Goal: Information Seeking & Learning: Learn about a topic

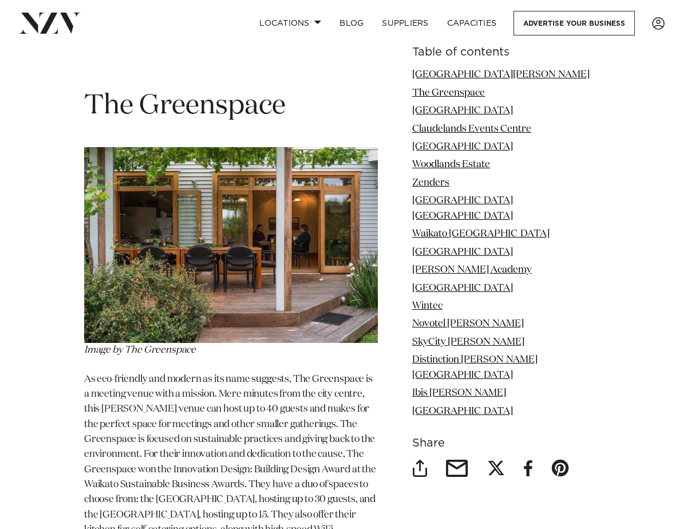
scroll to position [1946, 0]
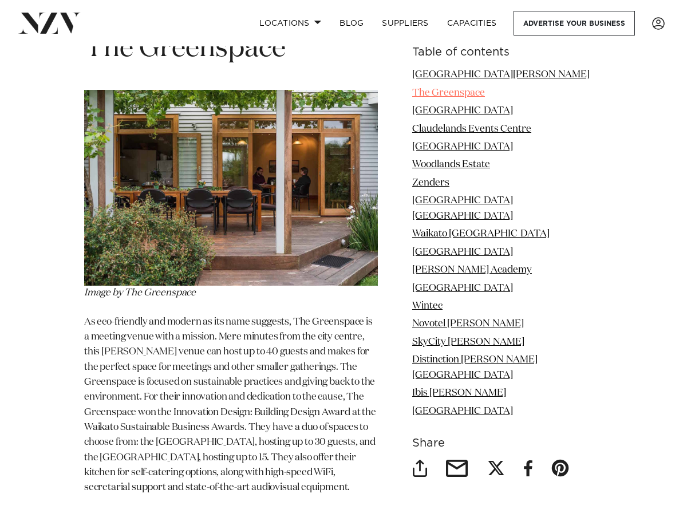
click at [465, 92] on link "The Greenspace" at bounding box center [448, 93] width 73 height 10
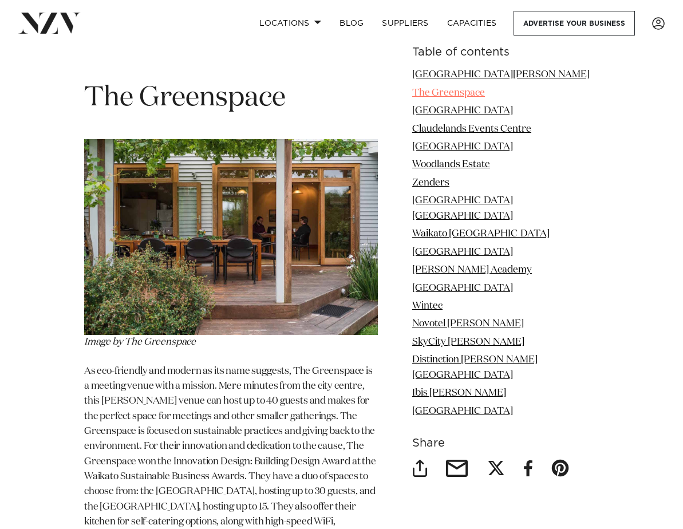
scroll to position [1880, 0]
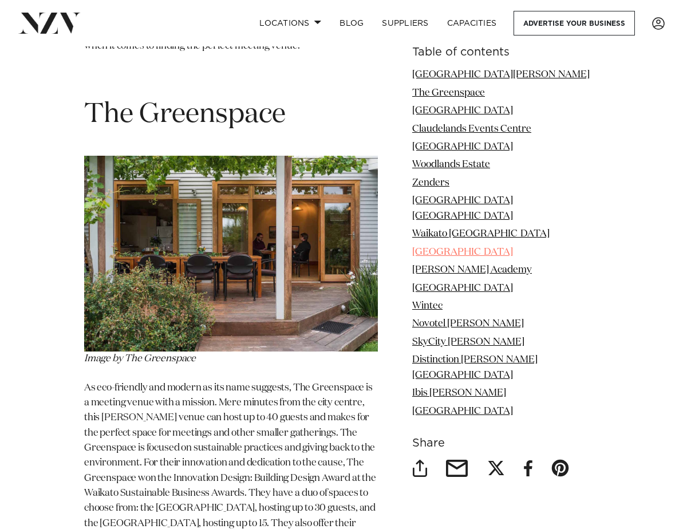
click at [435, 247] on link "[GEOGRAPHIC_DATA]" at bounding box center [462, 252] width 101 height 10
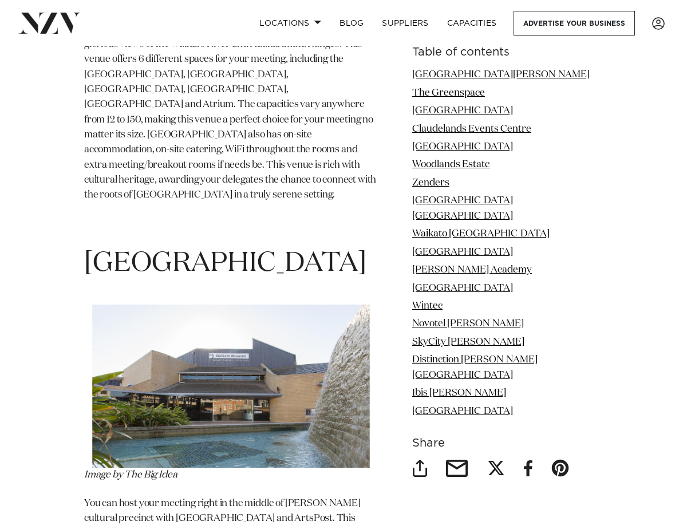
scroll to position [5923, 0]
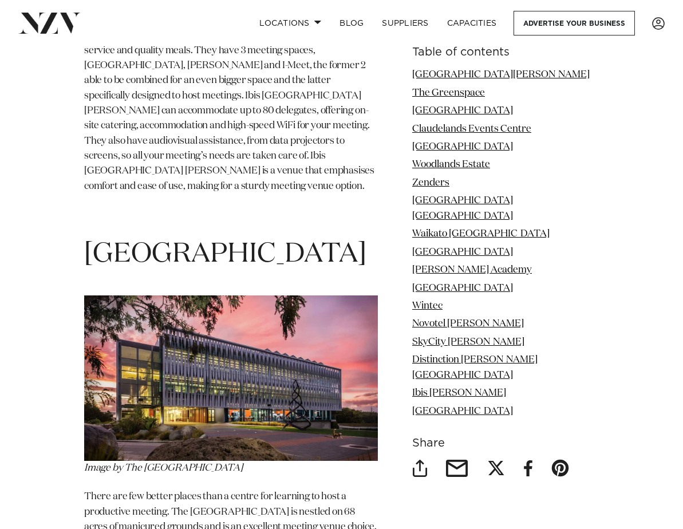
scroll to position [10586, 0]
